Goal: Task Accomplishment & Management: Complete application form

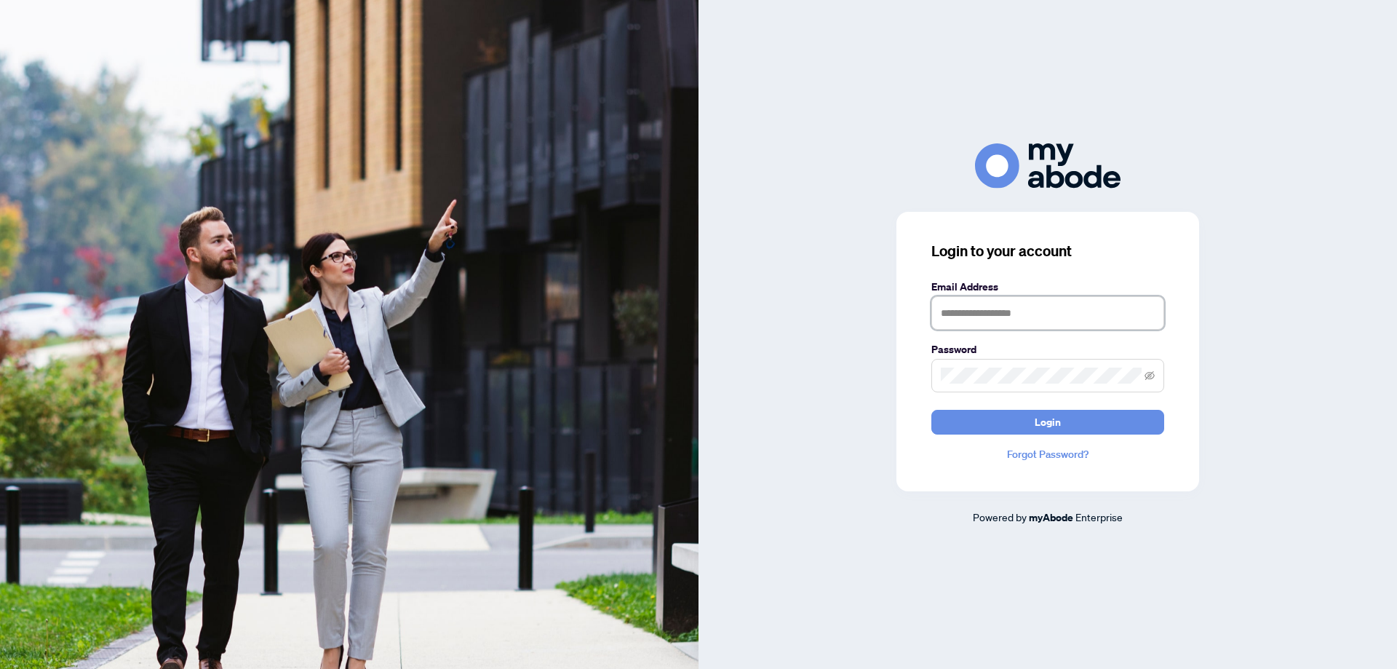
click at [930, 307] on input "text" at bounding box center [1047, 312] width 233 height 33
type input "**********"
click at [930, 406] on button "Login" at bounding box center [1047, 422] width 233 height 25
click at [711, 354] on div "**********" at bounding box center [1047, 333] width 698 height 381
click at [930, 406] on button "Login" at bounding box center [1047, 422] width 233 height 25
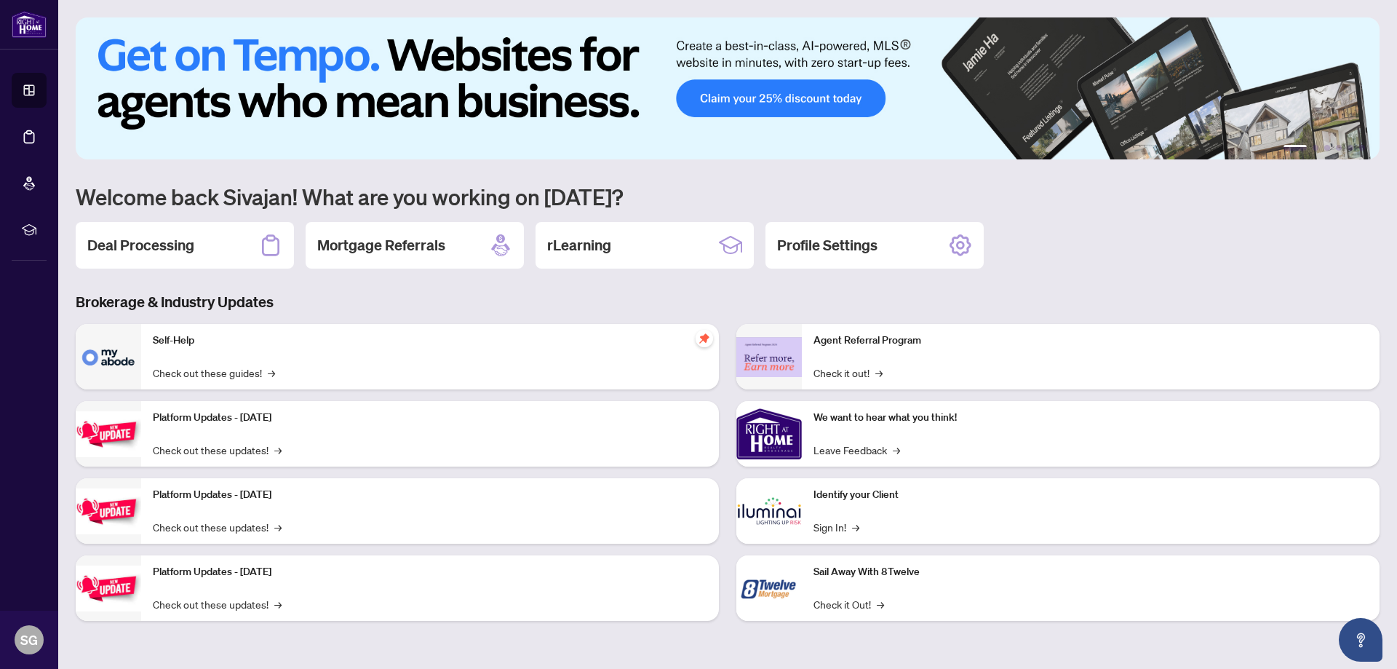
click at [115, 236] on h2 "Deal Processing" at bounding box center [140, 245] width 107 height 20
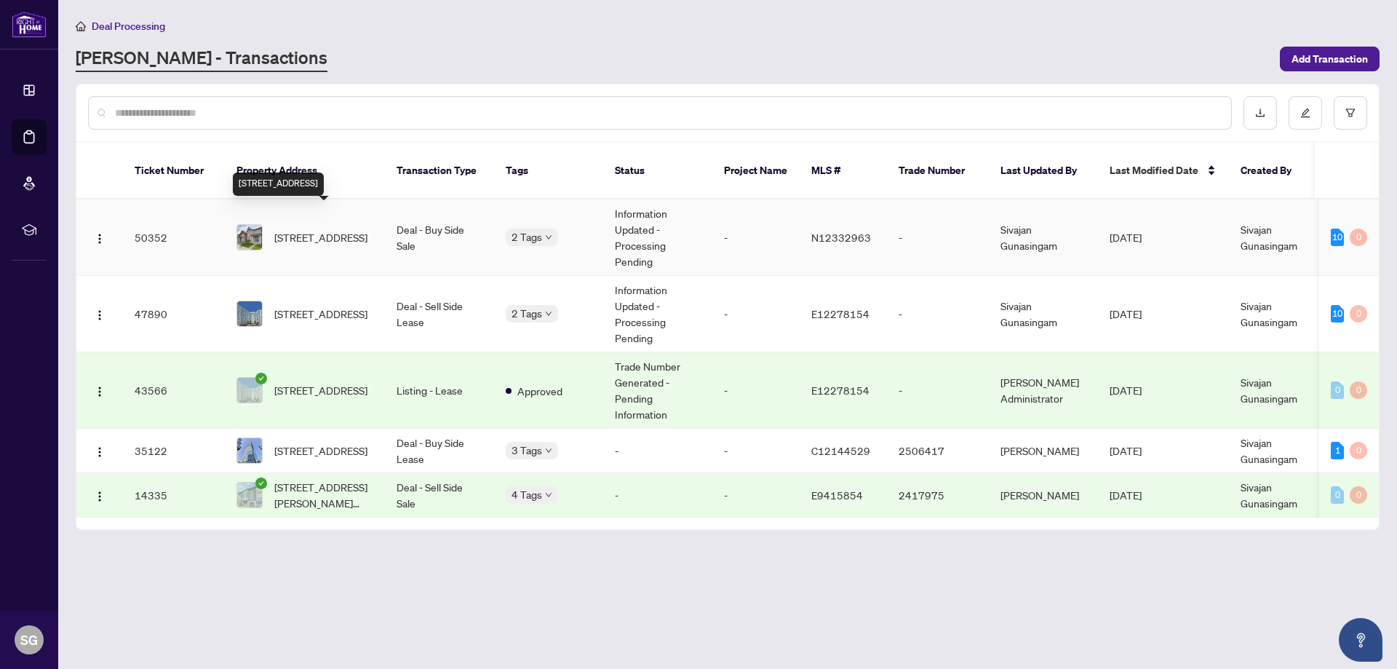
click at [303, 229] on span "[STREET_ADDRESS]" at bounding box center [320, 237] width 93 height 16
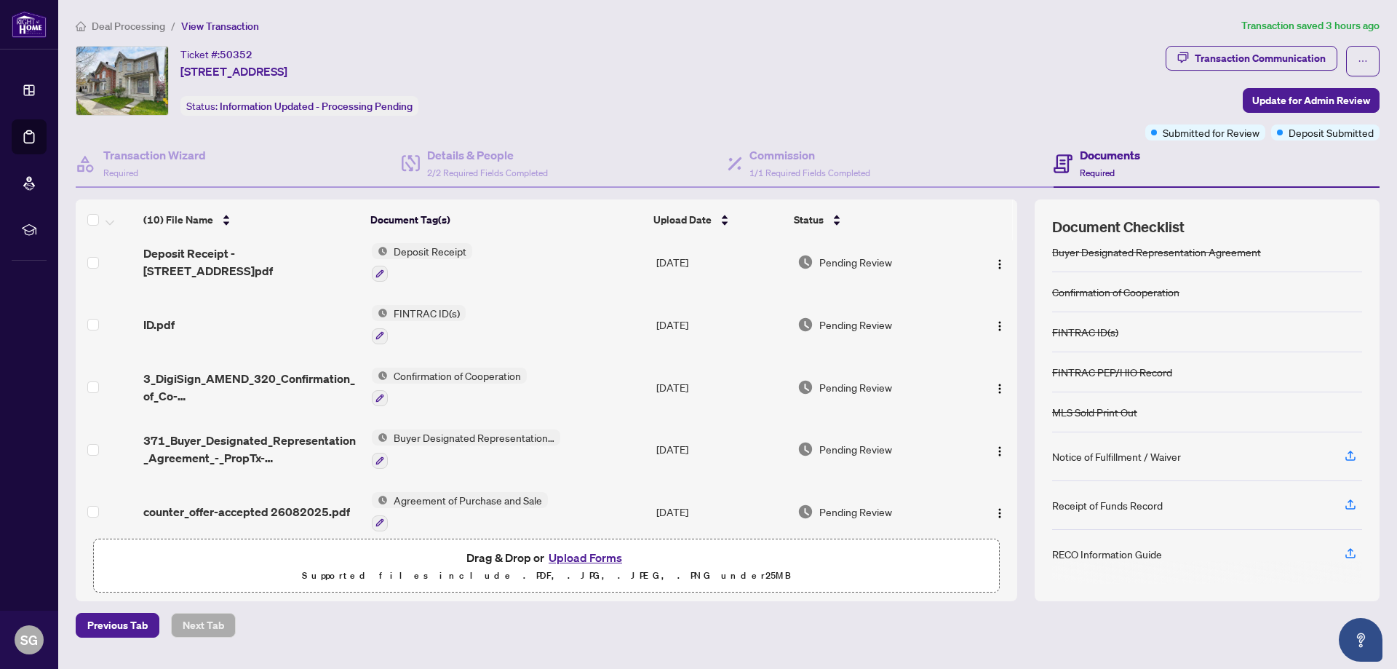
scroll to position [335, 0]
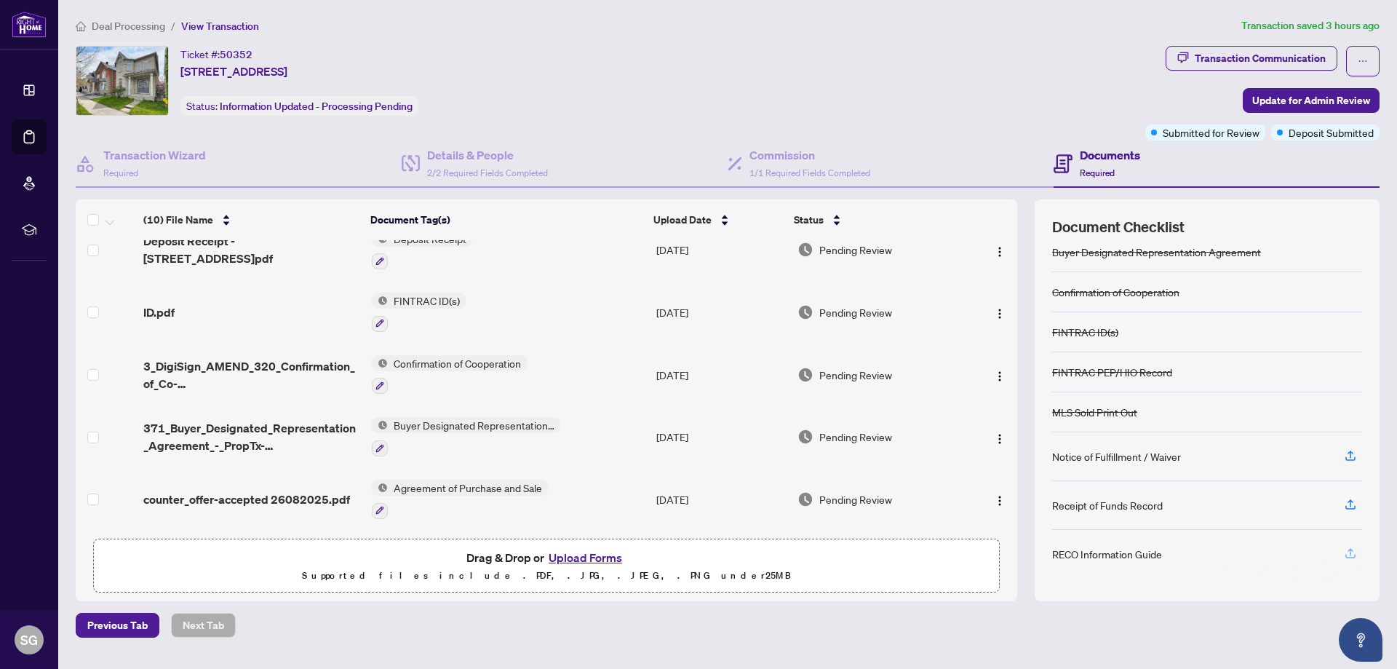
click at [1351, 547] on icon "button" at bounding box center [1350, 552] width 13 height 13
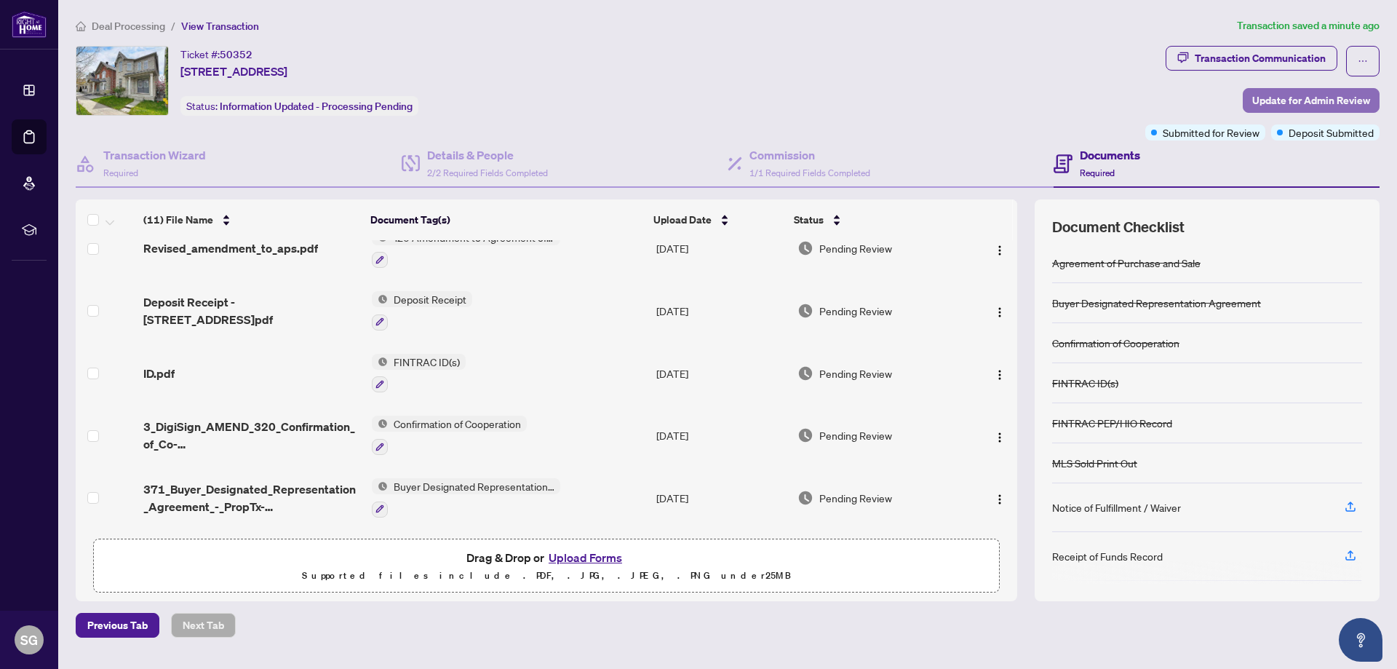
click at [1272, 93] on span "Update for Admin Review" at bounding box center [1311, 100] width 118 height 23
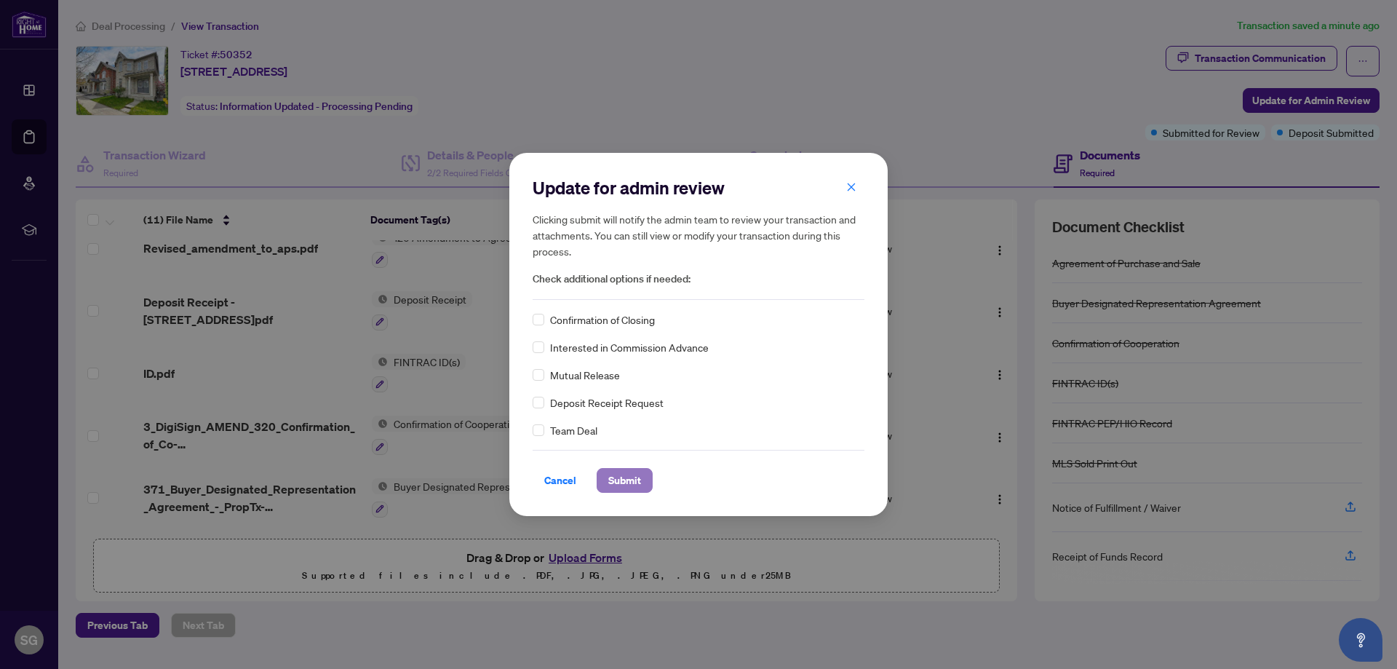
click at [613, 474] on span "Submit" at bounding box center [624, 479] width 33 height 23
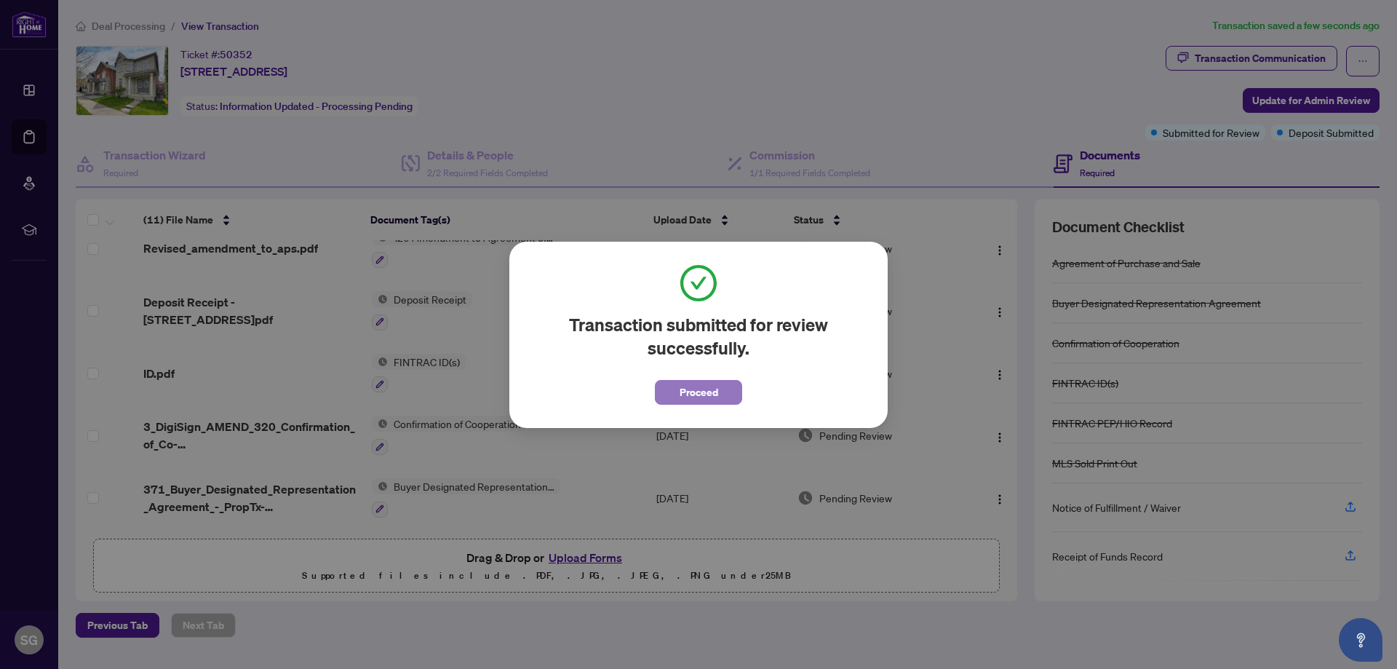
click at [706, 395] on span "Proceed" at bounding box center [698, 391] width 39 height 23
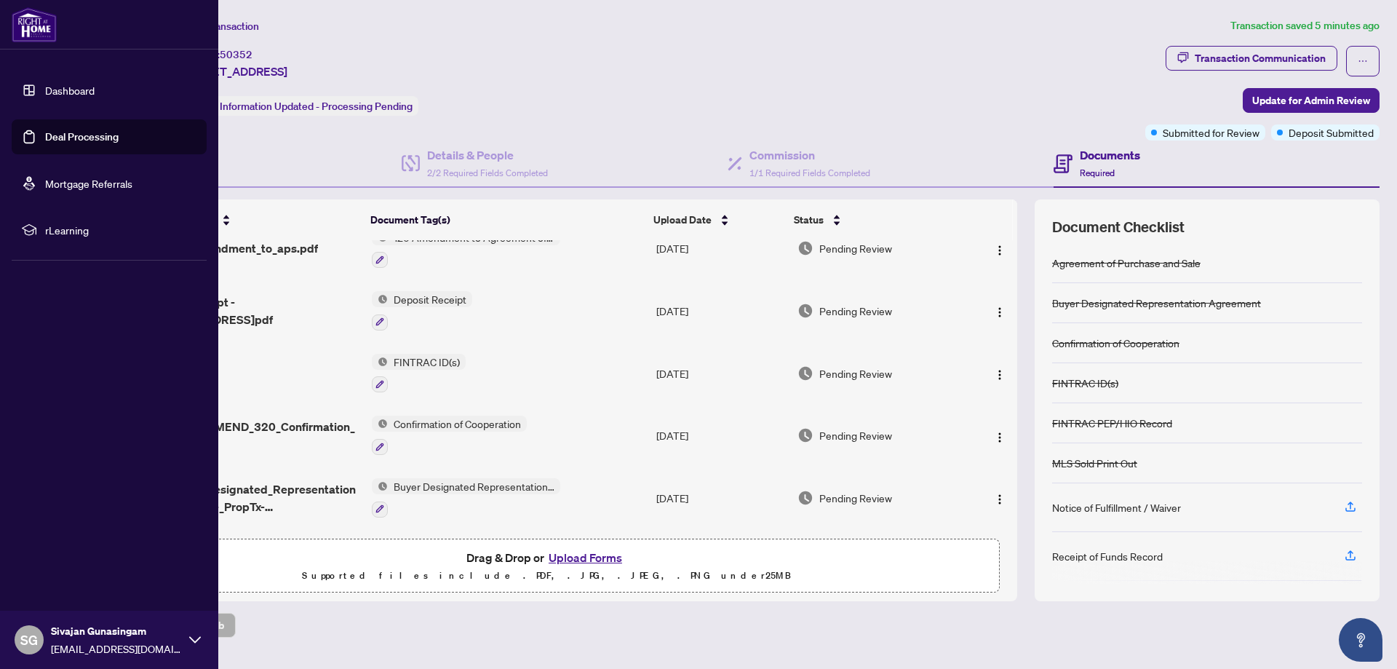
click at [191, 639] on icon at bounding box center [195, 640] width 12 height 12
click at [47, 548] on span "Logout" at bounding box center [58, 552] width 33 height 23
